Goal: Check status

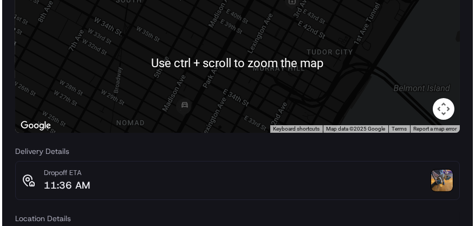
scroll to position [124, 0]
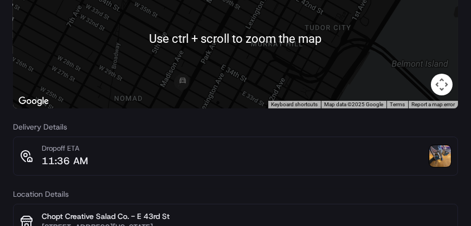
click at [434, 157] on img at bounding box center [440, 156] width 22 height 22
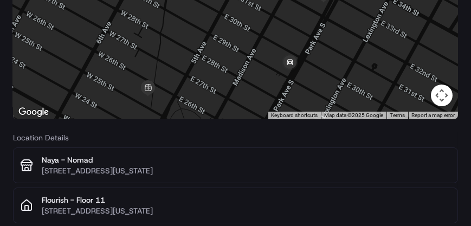
scroll to position [101, 0]
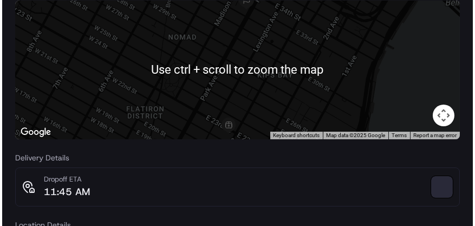
scroll to position [185, 0]
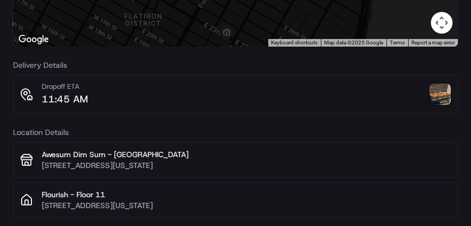
click at [439, 95] on img at bounding box center [440, 94] width 22 height 22
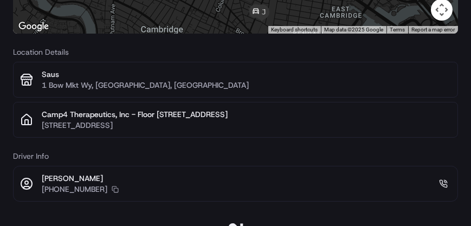
scroll to position [226, 0]
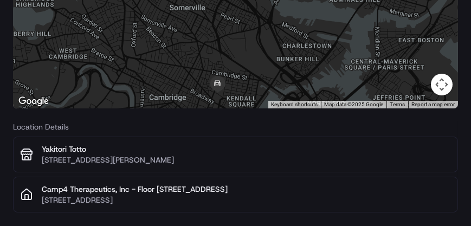
scroll to position [226, 0]
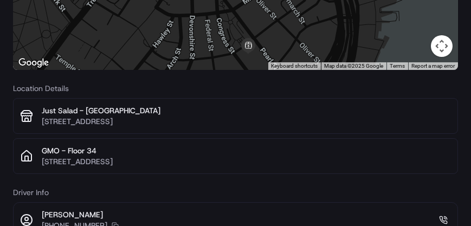
scroll to position [226, 0]
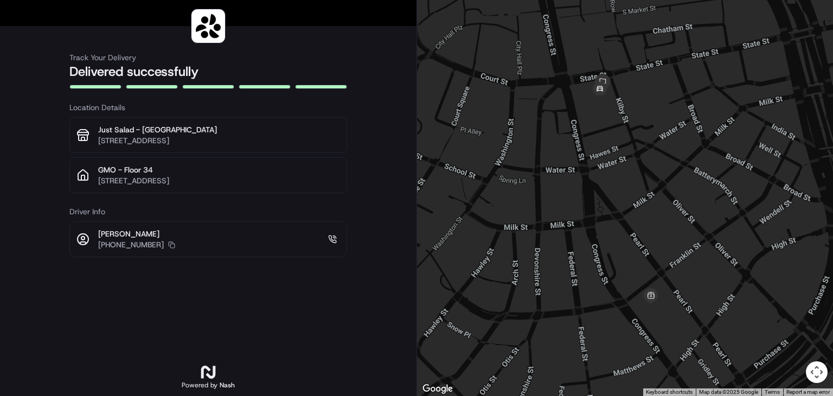
drag, startPoint x: 470, startPoint y: 0, endPoint x: 249, endPoint y: 285, distance: 360.1
click at [249, 226] on div "Track Your Delivery Delivered successfully Location Details Just Salad - Boston…" at bounding box center [208, 215] width 278 height 361
